Goal: Find specific page/section: Find specific page/section

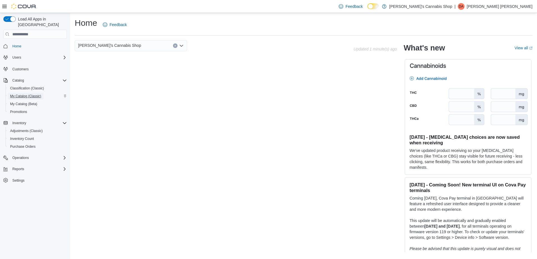
click at [34, 94] on span "My Catalog (Classic)" at bounding box center [25, 96] width 31 height 4
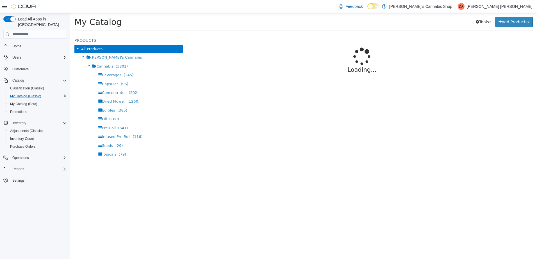
select select "**********"
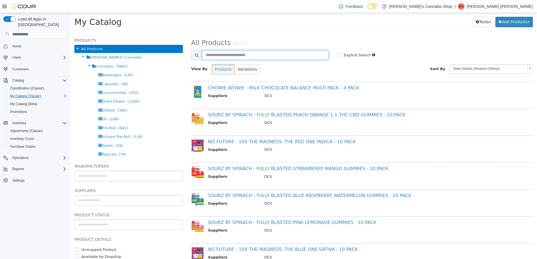
click at [239, 59] on input "text" at bounding box center [265, 55] width 127 height 10
